Goal: Check status

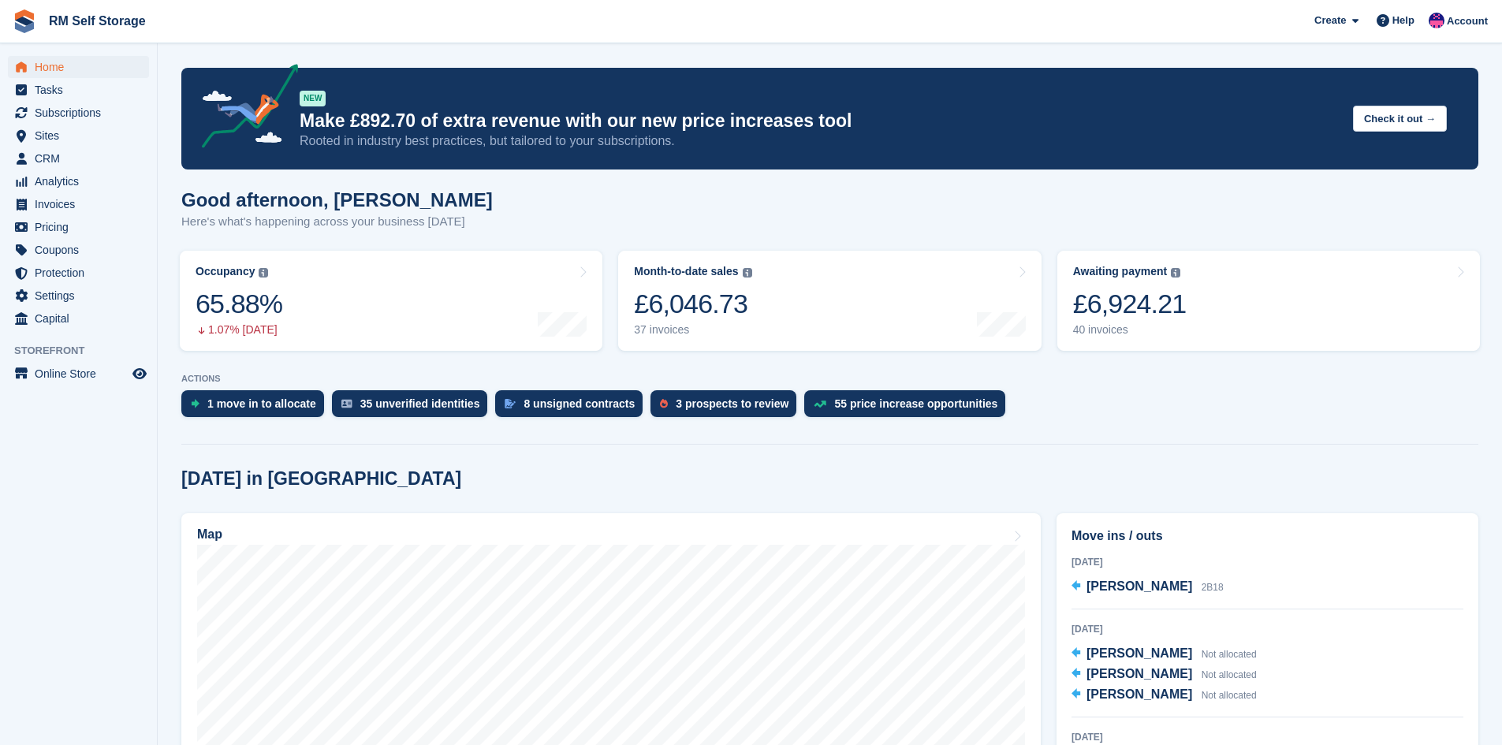
click at [1144, 90] on div "NEW Make £892.70 of extra revenue with our new price increases tool Rooted in i…" at bounding box center [820, 119] width 1041 height 62
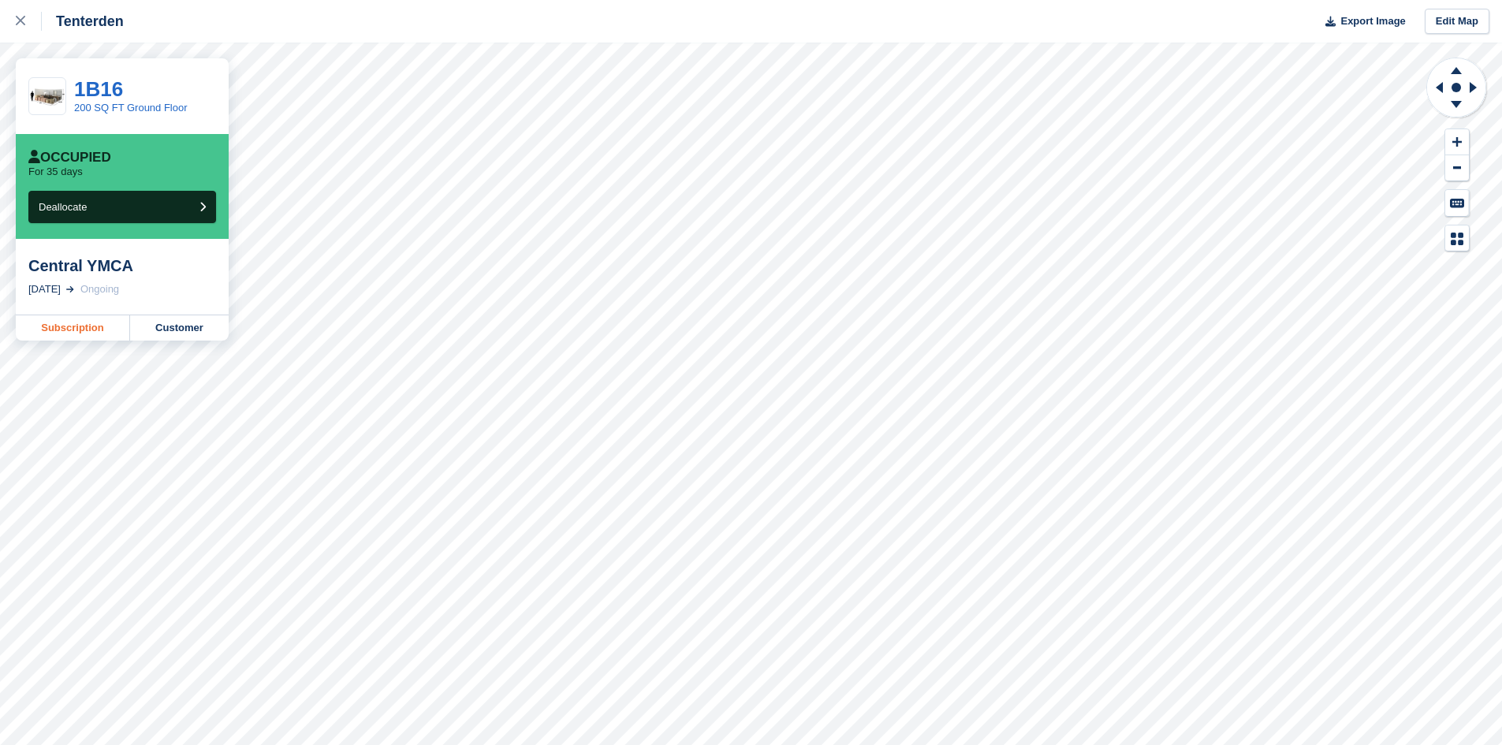
click at [90, 333] on link "Subscription" at bounding box center [73, 327] width 114 height 25
